Goal: Information Seeking & Learning: Learn about a topic

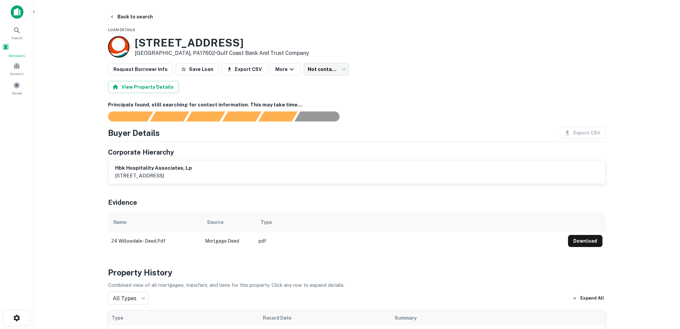
click at [13, 57] on span "Borrowers" at bounding box center [16, 55] width 29 height 5
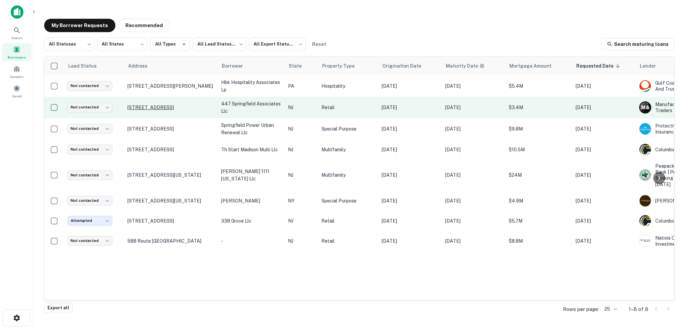
click at [181, 108] on p "447 Springfield Ave Summit, NJ07901" at bounding box center [170, 107] width 87 height 6
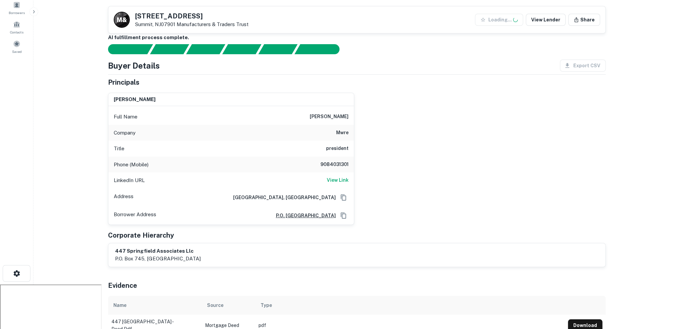
scroll to position [100, 0]
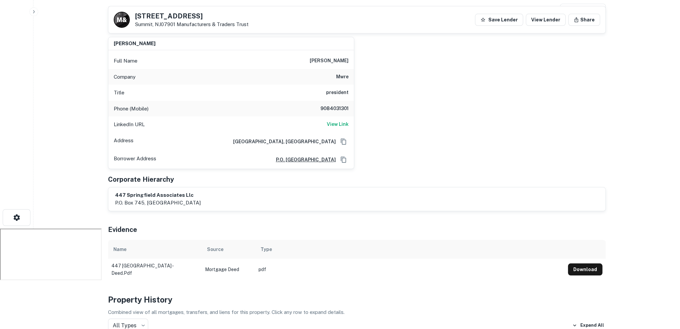
click at [336, 119] on div "LinkedIn URL View Link" at bounding box center [230, 124] width 245 height 16
click at [337, 122] on h6 "View Link" at bounding box center [338, 123] width 22 height 7
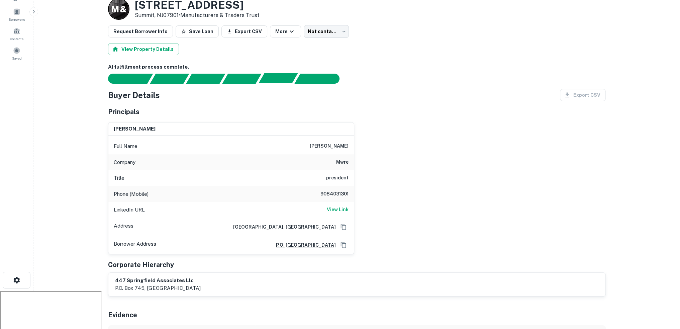
scroll to position [0, 0]
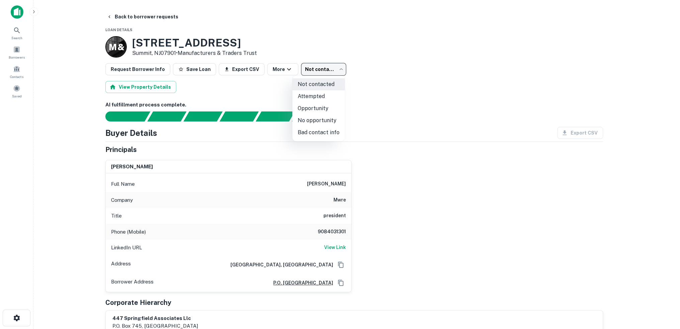
click at [316, 72] on body "Search Borrowers Contacts Saved Back to borrower requests Loan Details M & 447 …" at bounding box center [340, 164] width 680 height 329
click at [317, 96] on li "Attempted" at bounding box center [318, 96] width 52 height 12
type input "*********"
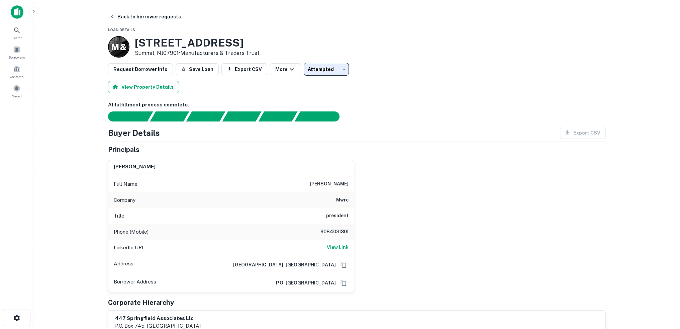
click at [305, 179] on div "Full Name marshall weinerman" at bounding box center [230, 184] width 245 height 16
click at [417, 153] on div "Principals" at bounding box center [357, 149] width 498 height 10
click at [18, 34] on icon at bounding box center [17, 30] width 8 height 8
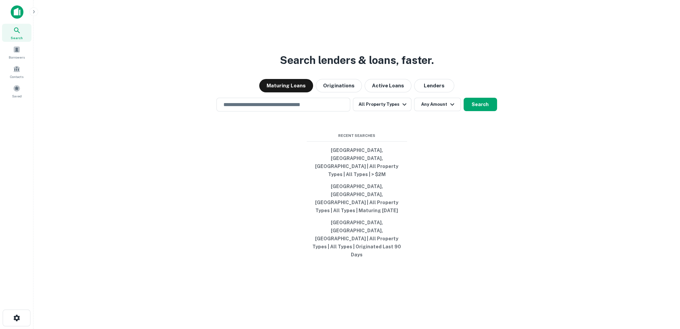
click at [9, 7] on div at bounding box center [16, 14] width 33 height 18
click at [11, 12] on img at bounding box center [17, 11] width 13 height 13
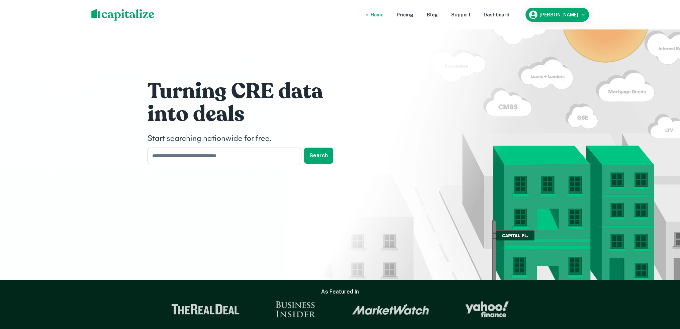
click at [213, 158] on input "text" at bounding box center [221, 155] width 149 height 16
paste input "**********"
type input "**********"
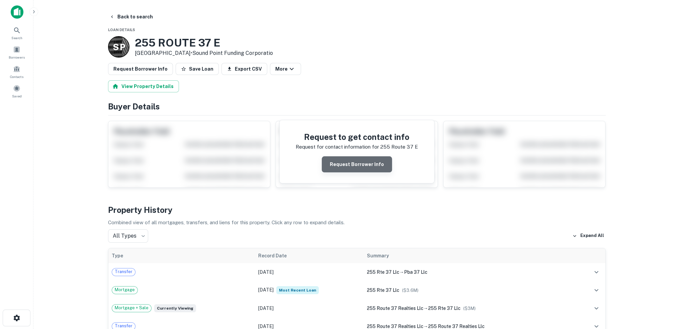
click at [361, 170] on button "Request Borrower Info" at bounding box center [357, 164] width 70 height 16
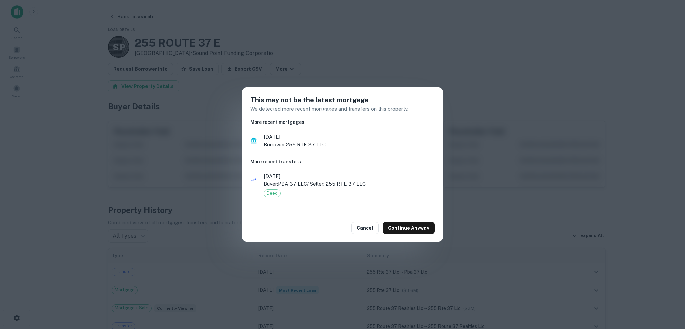
click at [369, 234] on div "Cancel Continue Anyway" at bounding box center [342, 228] width 201 height 28
click at [368, 229] on button "Cancel" at bounding box center [364, 228] width 27 height 12
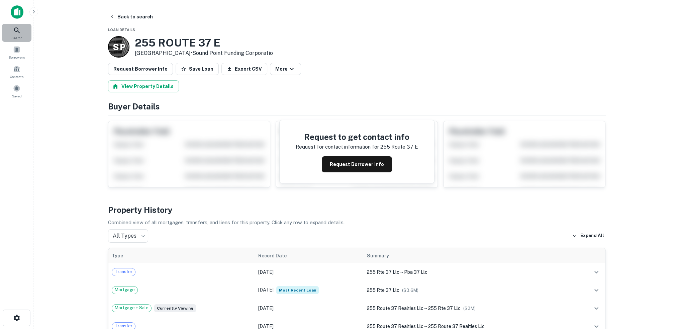
click at [15, 29] on icon at bounding box center [17, 30] width 8 height 8
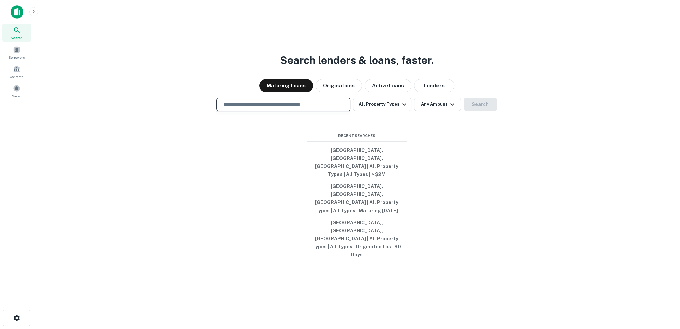
click at [250, 108] on input "text" at bounding box center [283, 105] width 128 height 8
paste input "**********"
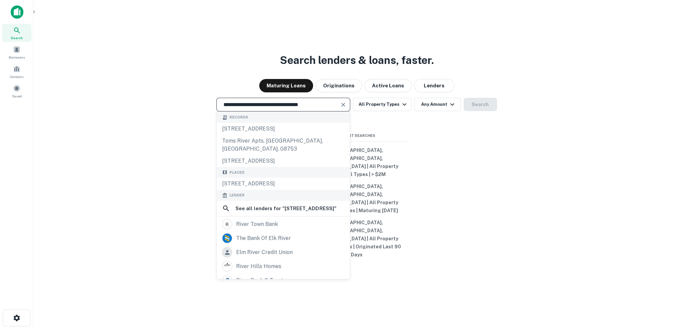
type input "**********"
click at [23, 14] on img at bounding box center [17, 11] width 13 height 13
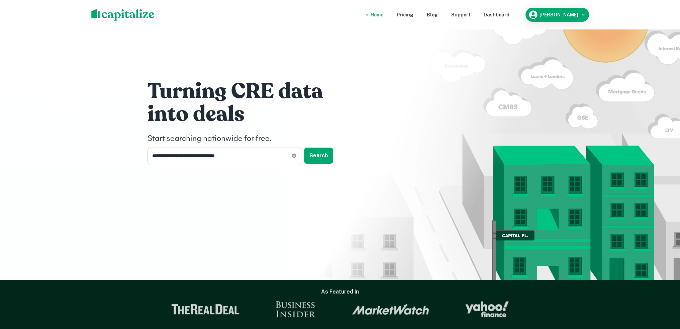
click at [241, 155] on input "**********" at bounding box center [219, 155] width 144 height 16
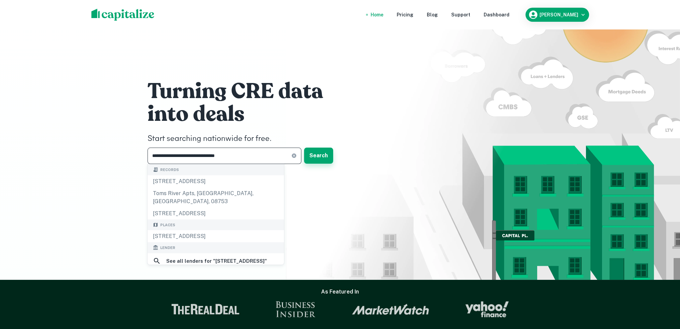
click at [315, 150] on button "Search" at bounding box center [318, 155] width 29 height 16
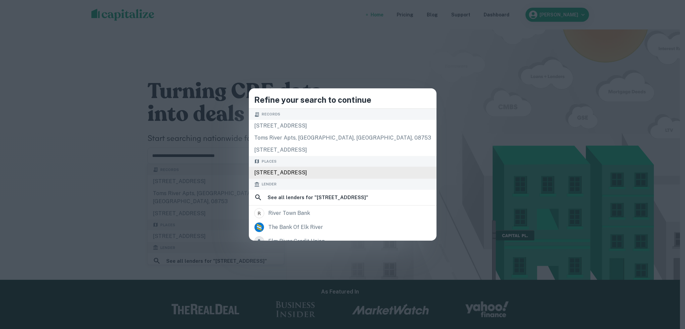
click at [323, 175] on div "[STREET_ADDRESS]" at bounding box center [343, 173] width 188 height 12
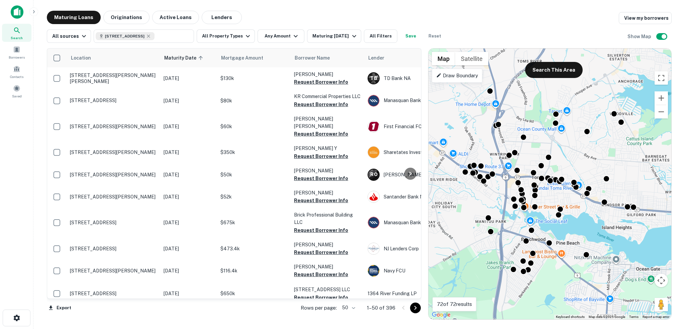
click at [558, 197] on div "To activate drag with keyboard, press Alt + Enter. Once in keyboard drag state,…" at bounding box center [549, 183] width 243 height 271
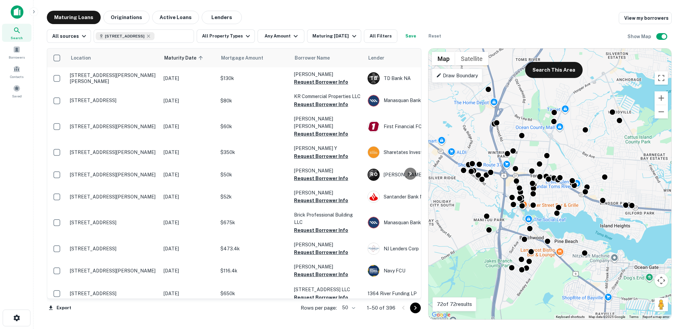
drag, startPoint x: 558, startPoint y: 197, endPoint x: 554, endPoint y: 190, distance: 7.9
click at [558, 197] on div "To activate drag with keyboard, press Alt + Enter. Once in keyboard drag state,…" at bounding box center [549, 183] width 243 height 271
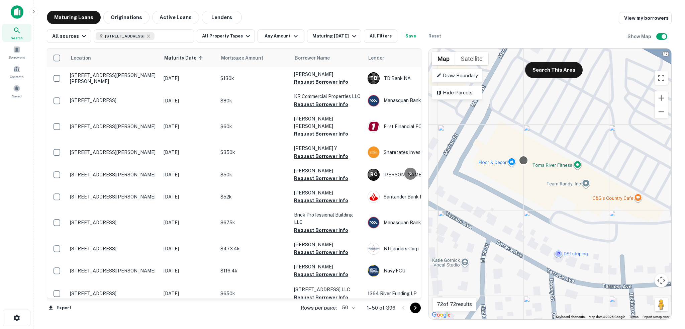
click at [523, 157] on body "Search Borrowers Contacts Saved Maturing Loans Originations Active Loans Lender…" at bounding box center [342, 164] width 685 height 329
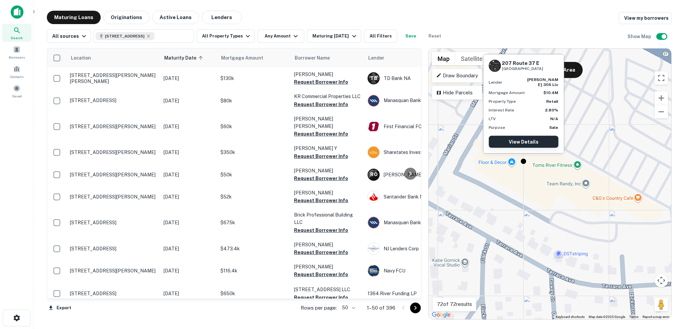
click at [519, 141] on link "View Details" at bounding box center [524, 142] width 70 height 12
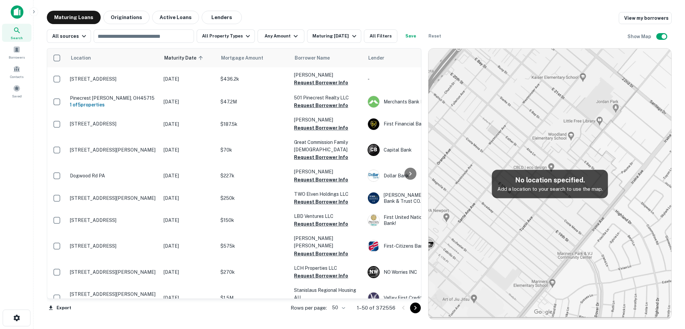
click at [16, 12] on img at bounding box center [17, 11] width 13 height 13
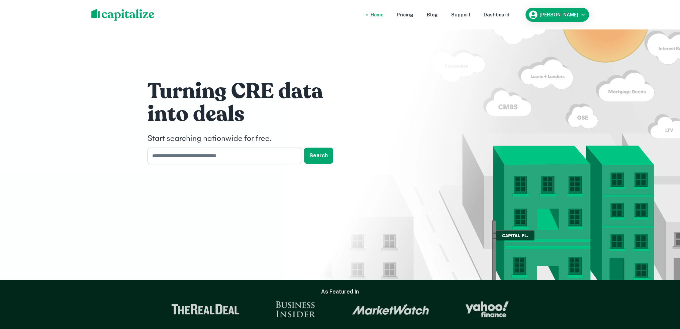
click at [177, 157] on input "text" at bounding box center [221, 155] width 149 height 16
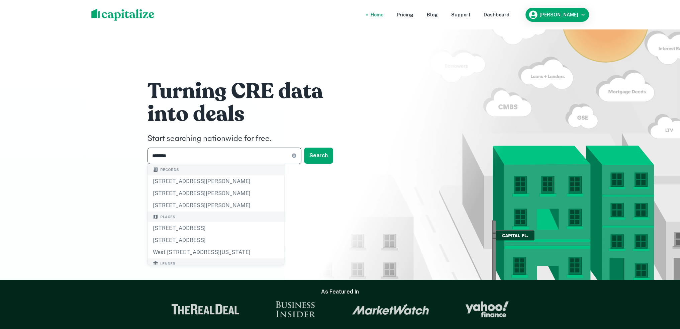
type input "**********"
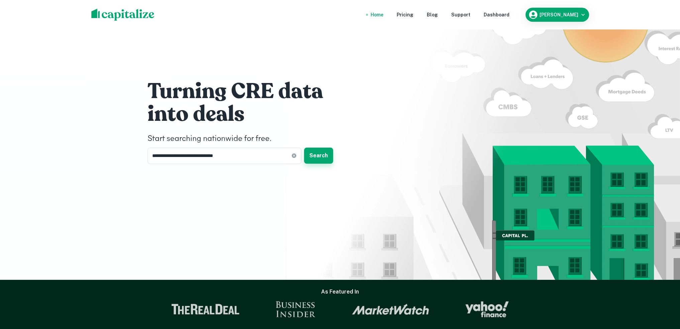
click at [323, 157] on button "Search" at bounding box center [318, 155] width 29 height 16
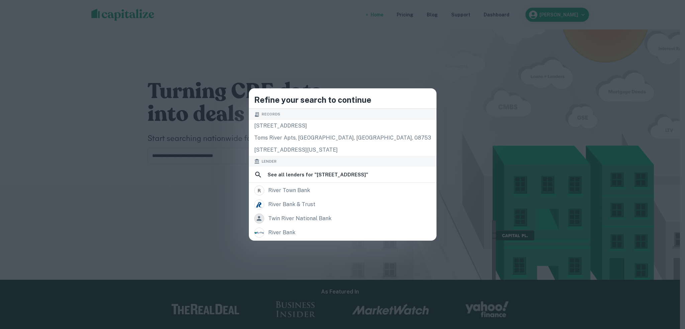
click at [156, 113] on div "Refine your search to continue Records 2138 route 37 e, toms river, nj, 08753 t…" at bounding box center [342, 164] width 685 height 329
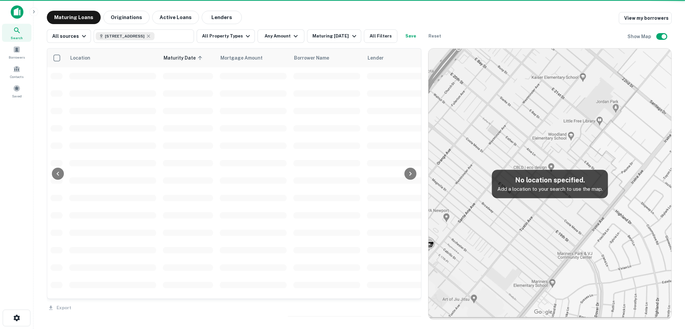
click at [64, 144] on div "Location Maturity Date sorted ascending Mortgage Amount Borrower Name Lender Pu…" at bounding box center [234, 173] width 374 height 250
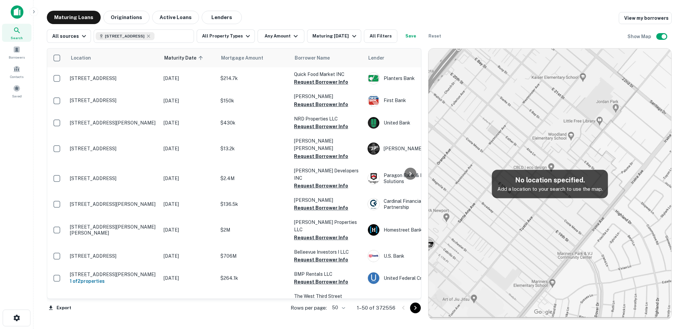
click at [539, 186] on p "Add a location to your search to use the map." at bounding box center [549, 189] width 105 height 8
click at [491, 132] on img at bounding box center [549, 183] width 243 height 271
click at [151, 36] on icon at bounding box center [148, 35] width 5 height 5
type input "**********"
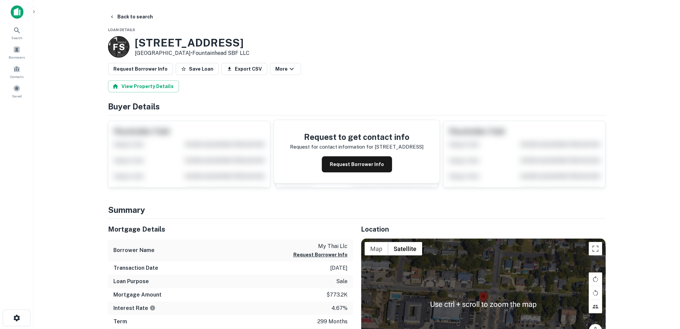
scroll to position [134, 0]
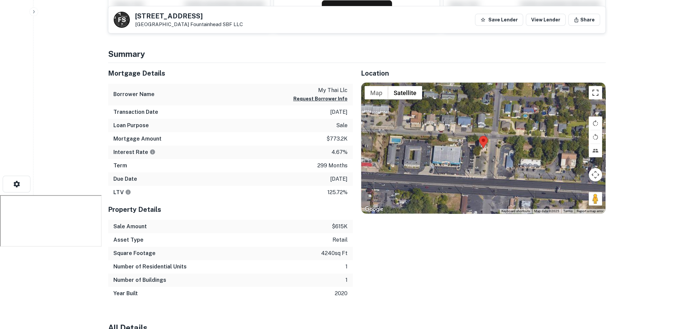
click at [598, 92] on button "Toggle fullscreen view" at bounding box center [594, 92] width 13 height 13
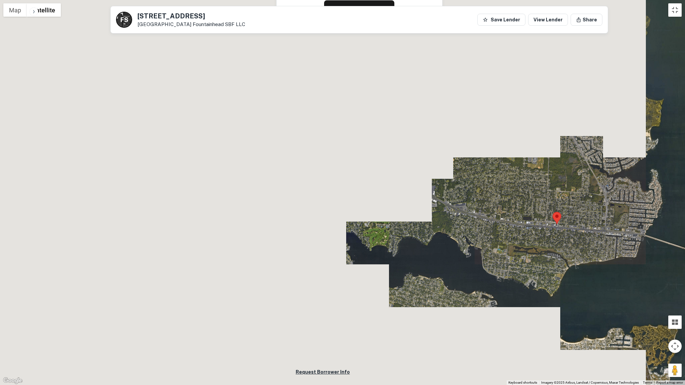
drag, startPoint x: 363, startPoint y: 253, endPoint x: 518, endPoint y: 237, distance: 155.6
click at [518, 237] on div at bounding box center [342, 192] width 685 height 385
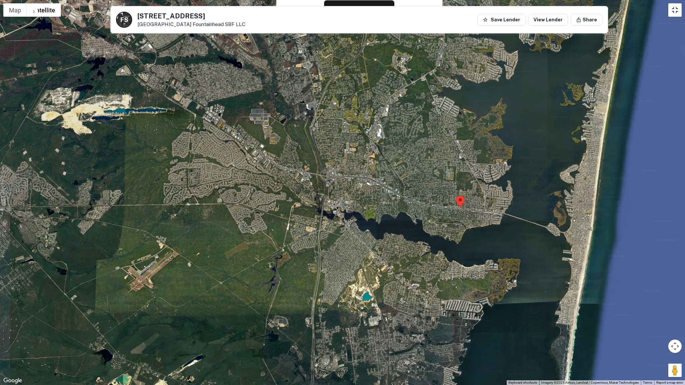
click at [675, 15] on button "Toggle fullscreen view" at bounding box center [674, 9] width 13 height 13
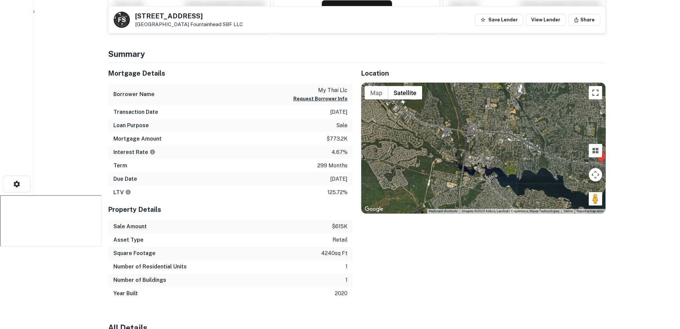
scroll to position [0, 0]
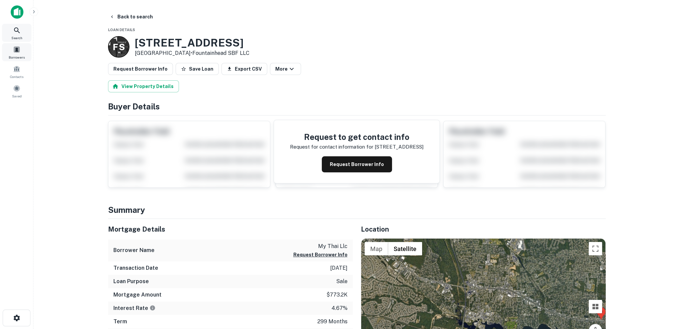
click at [13, 30] on icon at bounding box center [17, 30] width 8 height 8
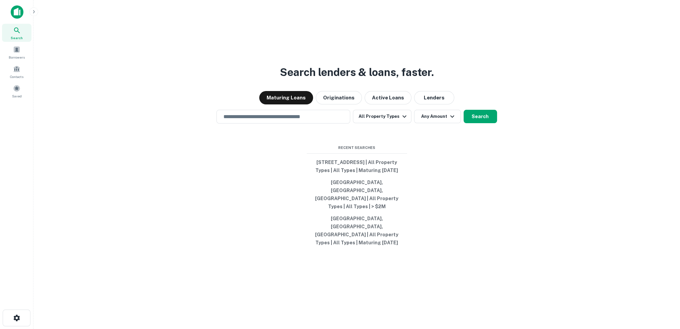
click at [12, 14] on img at bounding box center [17, 11] width 13 height 13
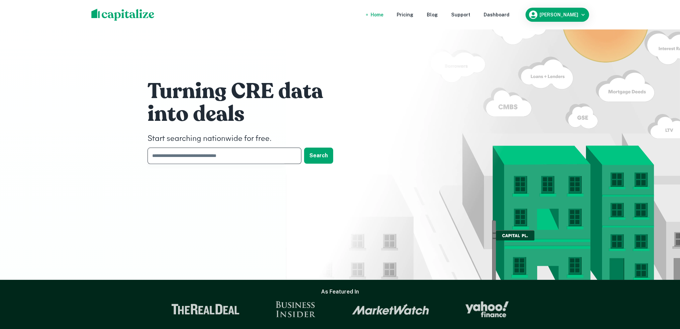
click at [267, 160] on input "text" at bounding box center [221, 155] width 149 height 16
paste input "**********"
type input "**********"
click at [327, 154] on button "Search" at bounding box center [318, 155] width 29 height 16
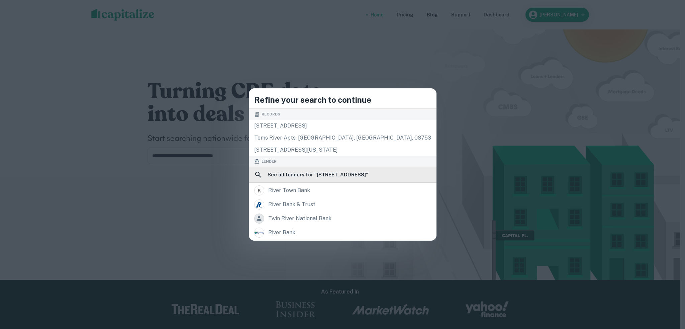
click at [328, 176] on h6 "See all lenders for " [STREET_ADDRESS] "" at bounding box center [317, 175] width 101 height 8
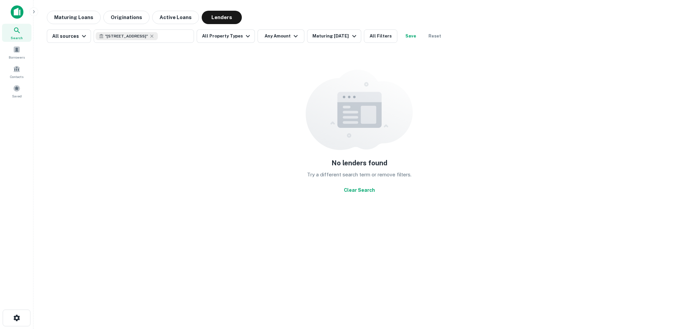
click at [19, 16] on img at bounding box center [17, 11] width 13 height 13
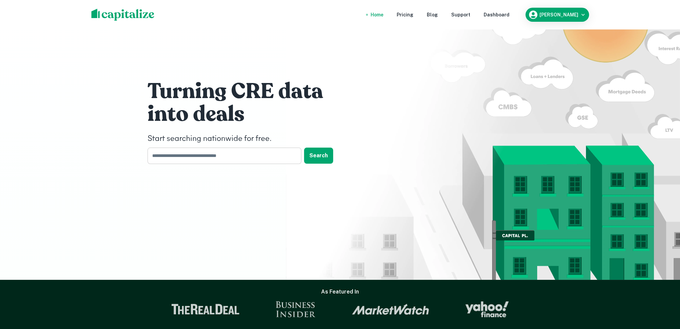
click at [249, 154] on input "text" at bounding box center [221, 155] width 149 height 16
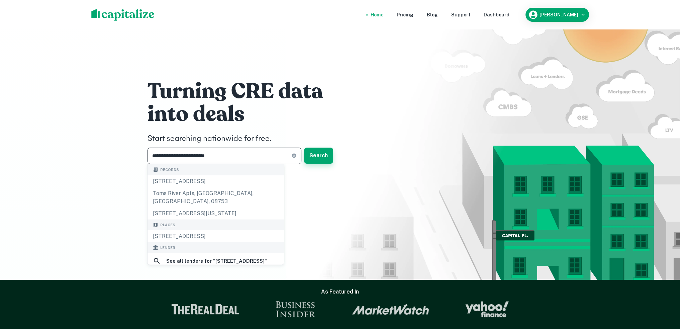
click at [324, 159] on button "Search" at bounding box center [318, 155] width 29 height 16
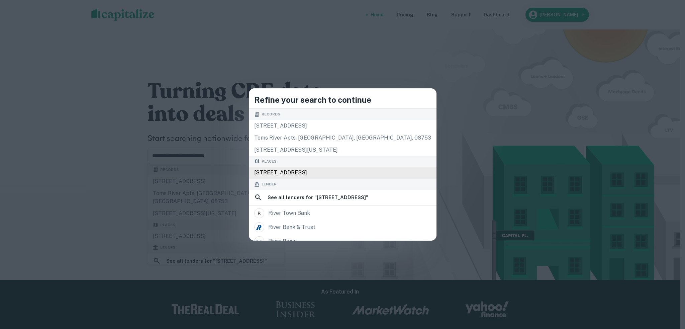
type input "**********"
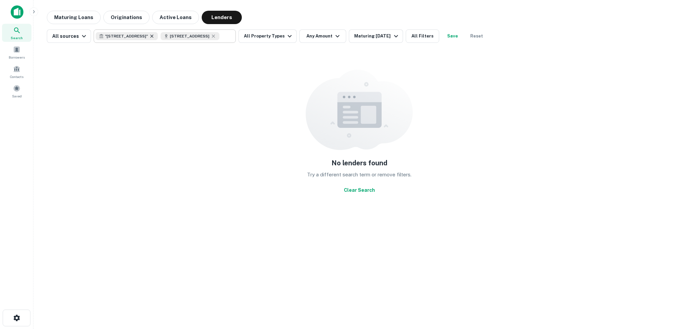
click at [154, 36] on icon at bounding box center [151, 35] width 5 height 5
type input "**********"
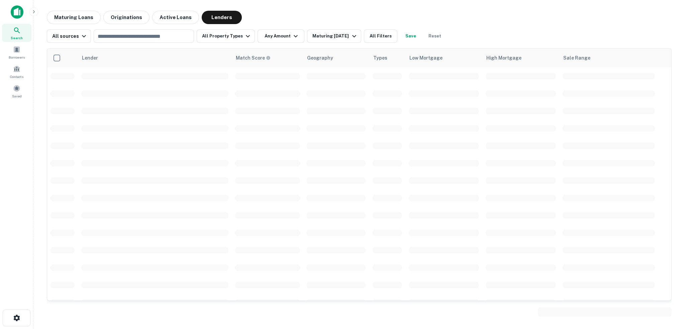
click at [16, 28] on icon at bounding box center [17, 30] width 8 height 8
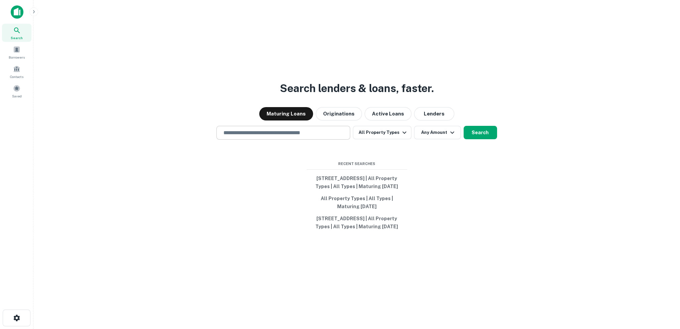
click at [269, 129] on input "text" at bounding box center [283, 133] width 128 height 8
paste input "**********"
type input "**********"
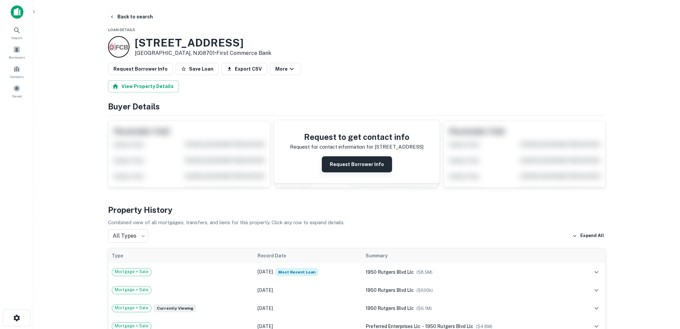
click at [372, 163] on button "Request Borrower Info" at bounding box center [357, 164] width 70 height 16
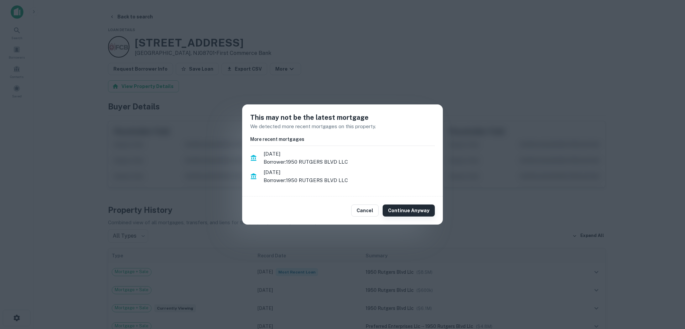
click at [404, 211] on button "Continue Anyway" at bounding box center [409, 210] width 52 height 12
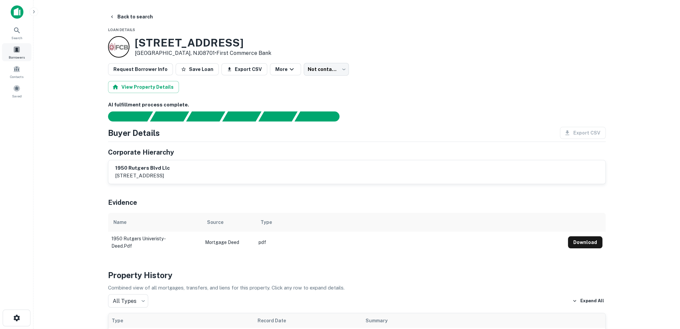
click at [17, 55] on span "Borrowers" at bounding box center [17, 57] width 16 height 5
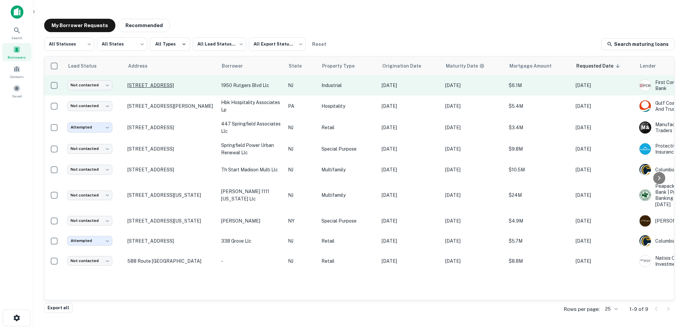
click at [174, 86] on p "[STREET_ADDRESS]" at bounding box center [170, 85] width 87 height 6
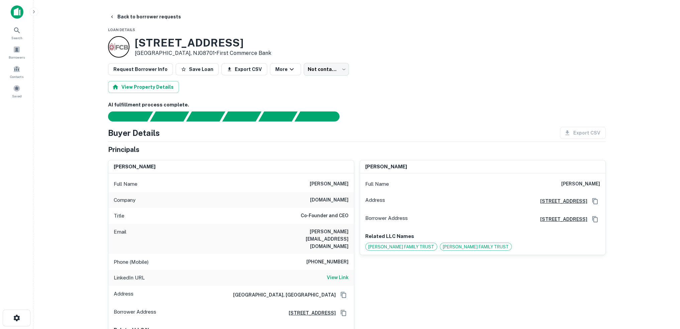
scroll to position [67, 0]
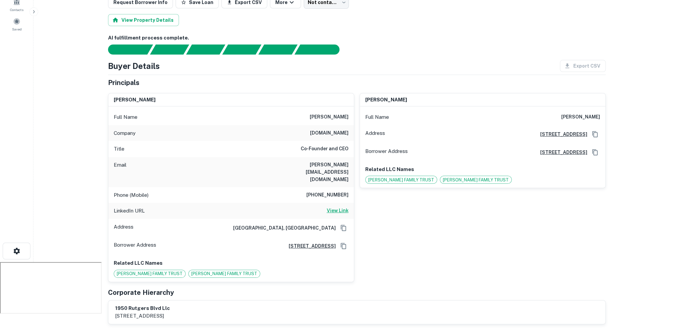
click at [340, 207] on h6 "View Link" at bounding box center [338, 210] width 22 height 7
